Goal: Transaction & Acquisition: Subscribe to service/newsletter

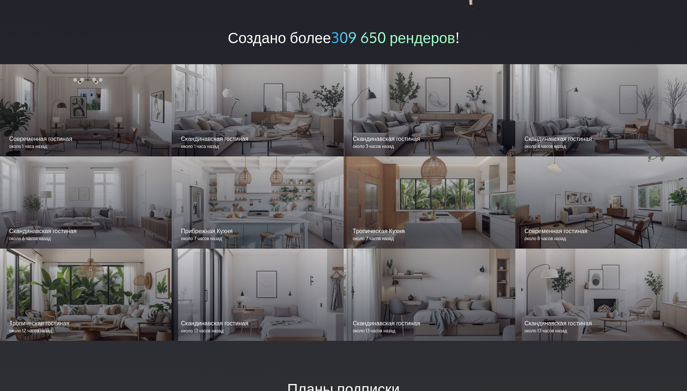
scroll to position [663, 0]
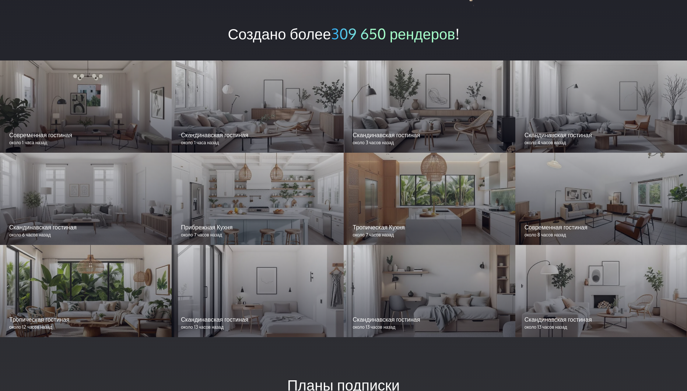
click at [426, 206] on div at bounding box center [430, 199] width 172 height 92
drag, startPoint x: 458, startPoint y: 209, endPoint x: 461, endPoint y: 212, distance: 4.0
click at [459, 209] on div at bounding box center [430, 199] width 172 height 92
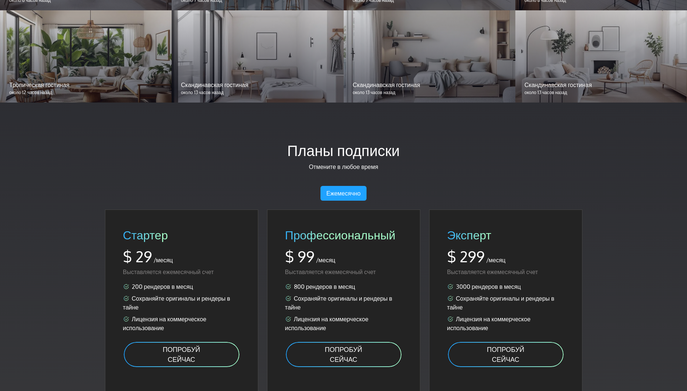
scroll to position [995, 0]
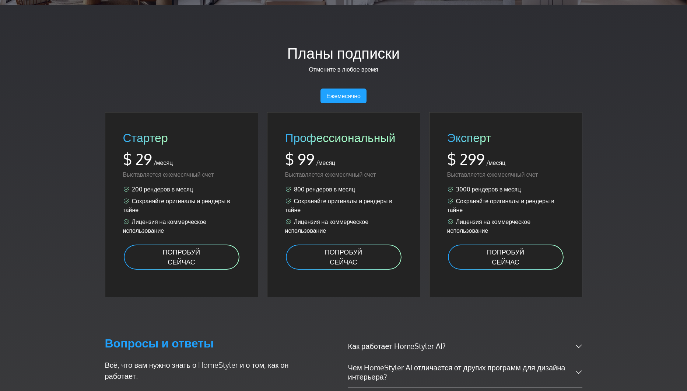
drag, startPoint x: 51, startPoint y: 225, endPoint x: 129, endPoint y: 216, distance: 78.6
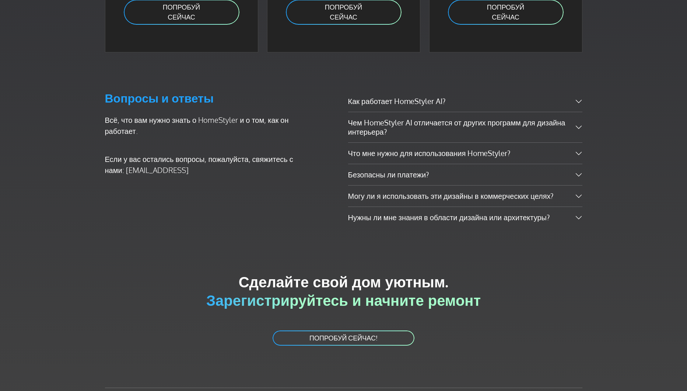
scroll to position [1257, 0]
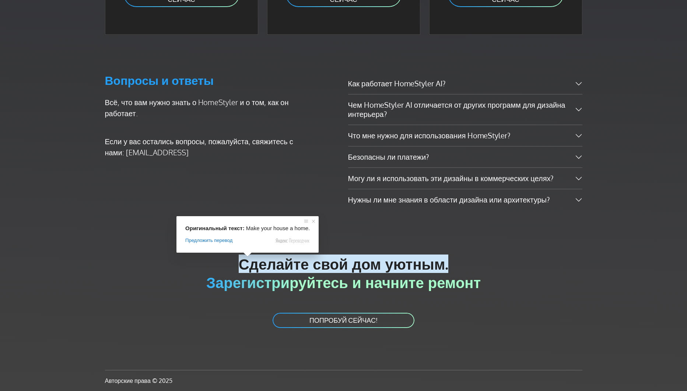
click at [339, 325] on link "ПОПРОБУЙ СЕЙЧАС!" at bounding box center [343, 320] width 143 height 17
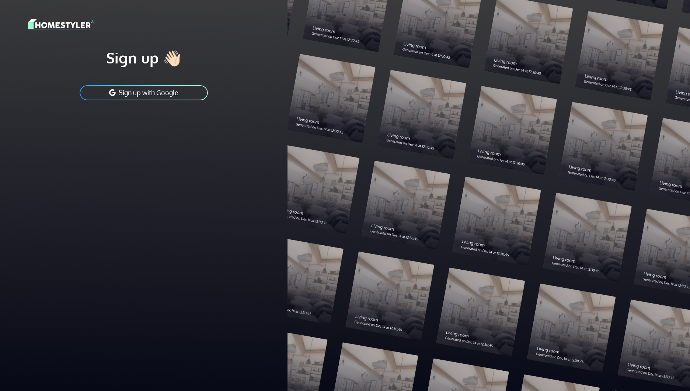
click at [341, 322] on div at bounding box center [488, 195] width 402 height 391
click at [169, 93] on ya-tr-span "Зарегистрируйтесь в Google" at bounding box center [149, 92] width 88 height 8
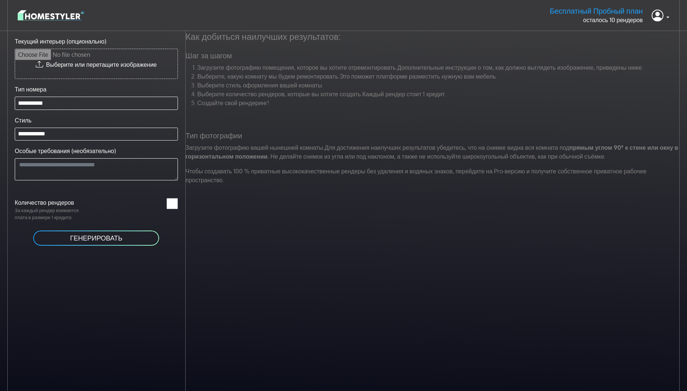
click at [279, 249] on div "Как добиться наилучших результатов: Шаг за шагом Загрузите фотографию помещения…" at bounding box center [436, 226] width 501 height 391
drag, startPoint x: 296, startPoint y: 232, endPoint x: 295, endPoint y: 238, distance: 5.6
click at [296, 232] on div "Как добиться наилучших результатов: Шаг за шагом Загрузите фотографию помещения…" at bounding box center [436, 226] width 501 height 391
click at [294, 238] on div "Как добиться наилучших результатов: Шаг за шагом Загрузите фотографию помещения…" at bounding box center [436, 226] width 501 height 391
